Goal: Connect with others: Connect with others

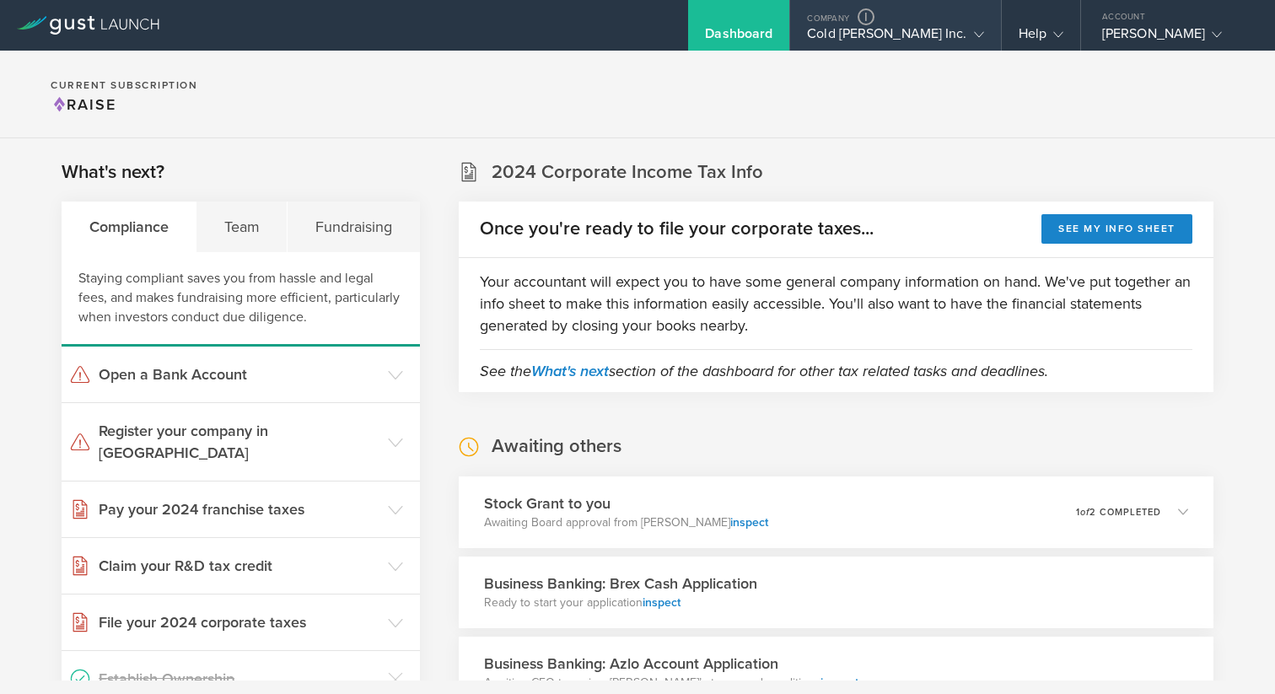
click at [888, 31] on div "Cold [PERSON_NAME] Inc." at bounding box center [895, 37] width 176 height 25
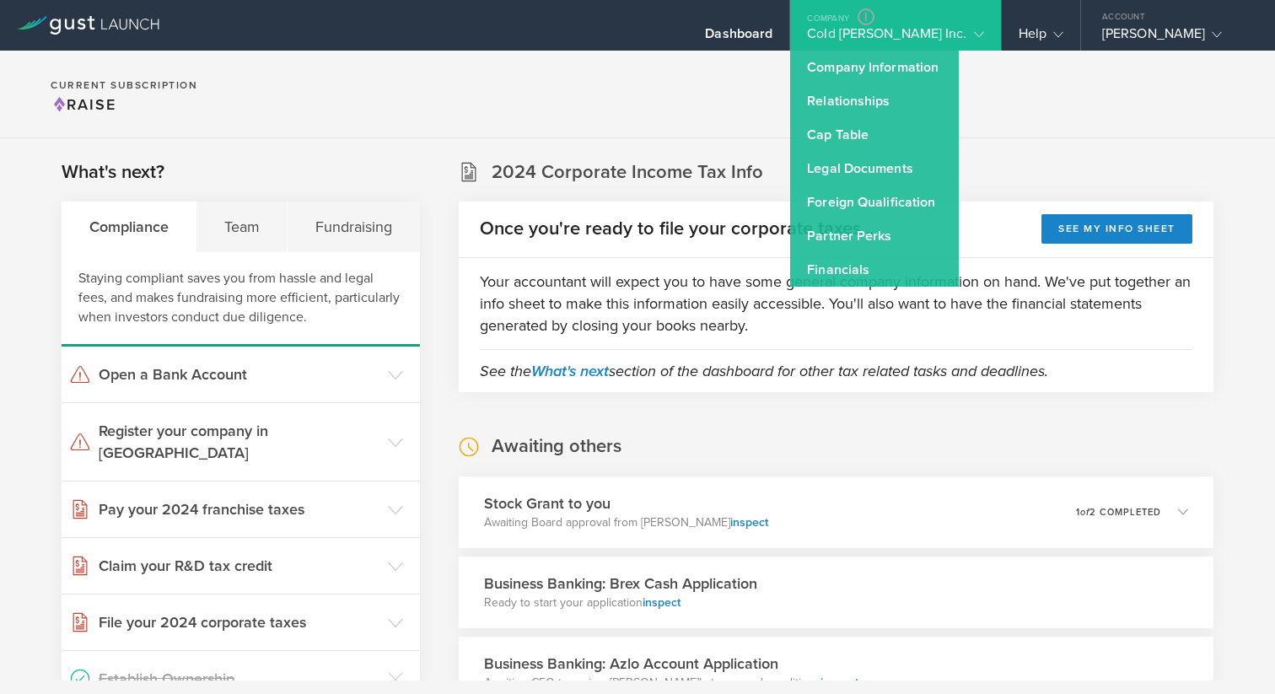
click at [676, 84] on section "Current Subscription Raise" at bounding box center [637, 95] width 1275 height 88
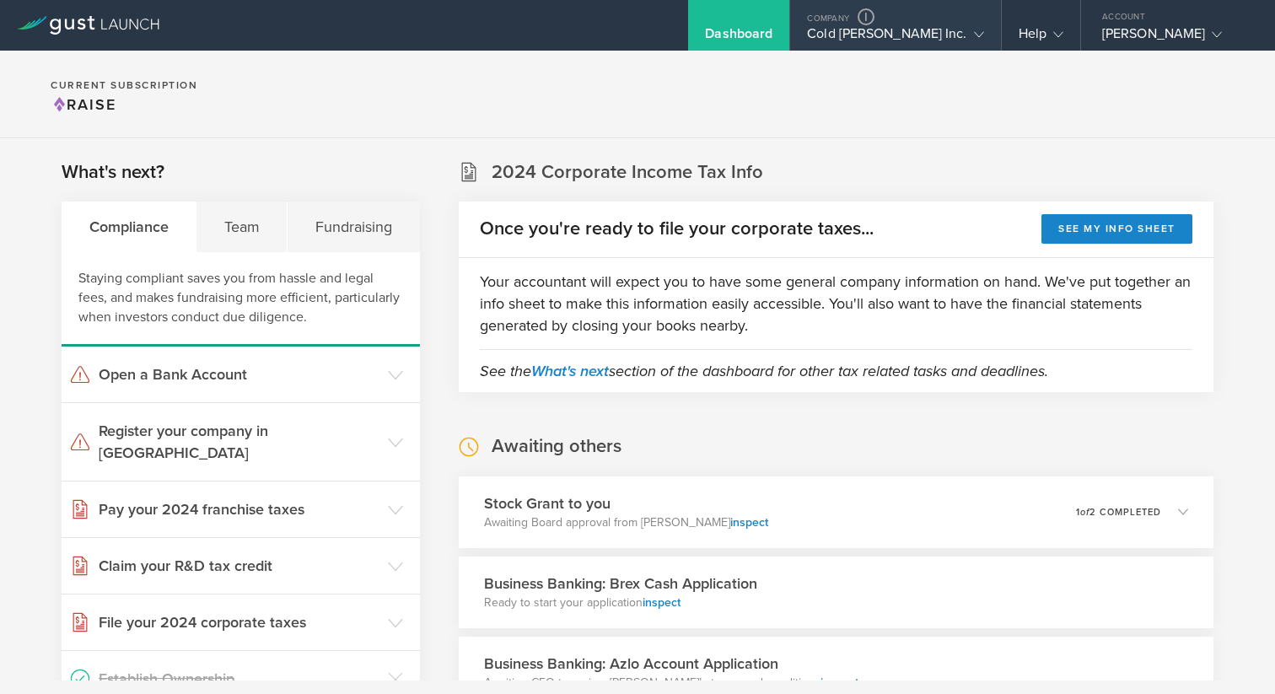
click at [885, 43] on div "Cold [PERSON_NAME] Inc." at bounding box center [895, 37] width 176 height 25
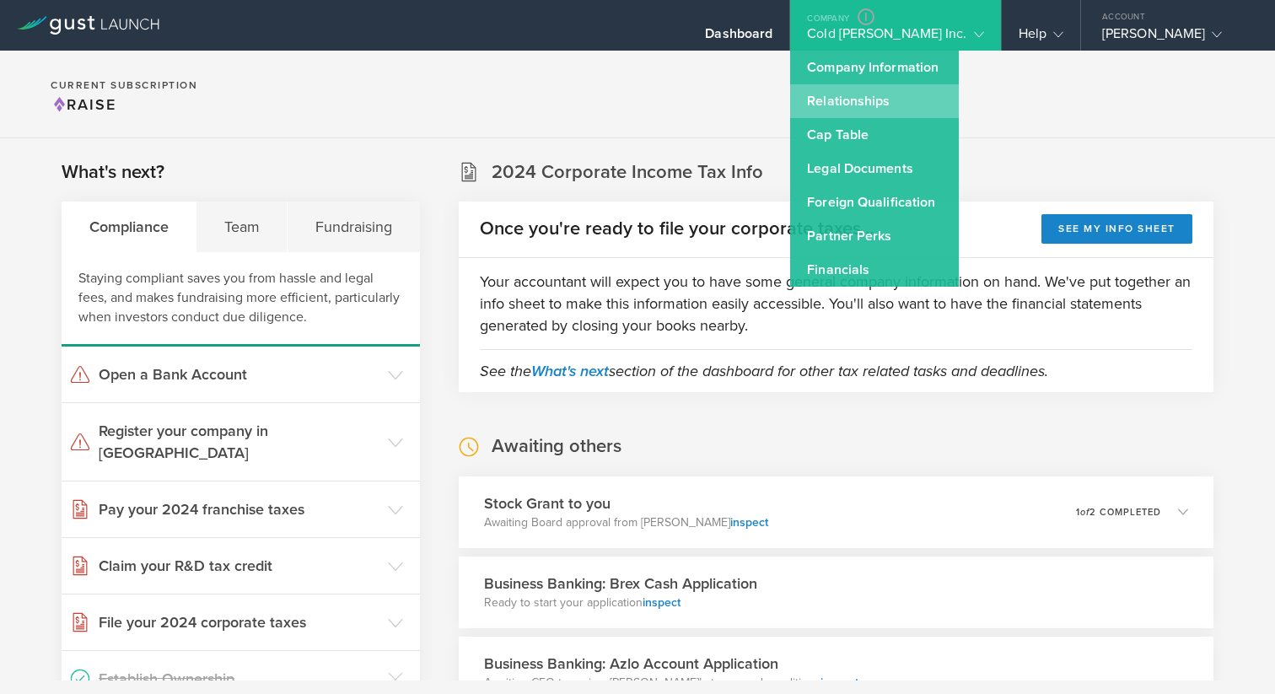
click at [897, 98] on link "Relationships" at bounding box center [874, 101] width 169 height 34
